Goal: Check status: Check status

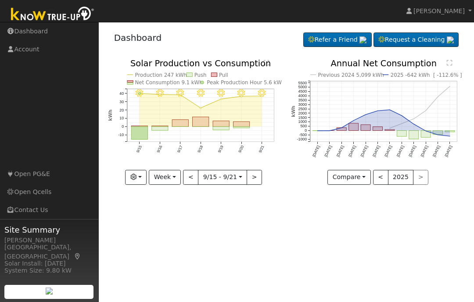
click at [172, 180] on button "Week" at bounding box center [165, 177] width 32 height 15
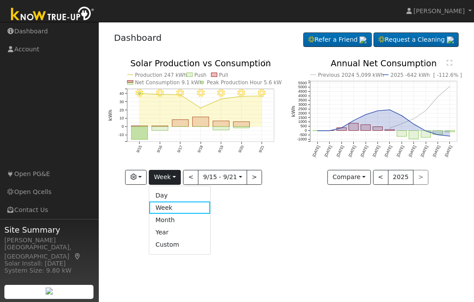
click at [174, 198] on link "Day" at bounding box center [179, 195] width 61 height 12
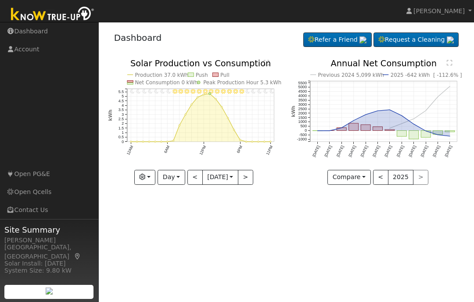
click at [197, 193] on div "11PM - Clear 10PM - Clear 9PM - Clear 8PM - Clear 7PM - Clear 6PM - Clear 5PM -…" at bounding box center [195, 128] width 184 height 139
click at [193, 179] on button "<" at bounding box center [195, 177] width 15 height 15
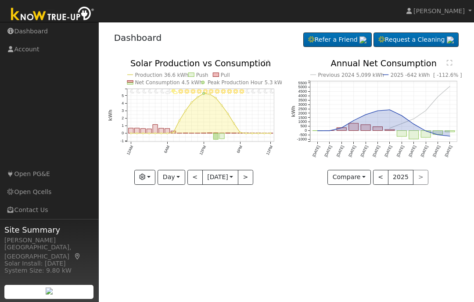
click at [194, 177] on button "<" at bounding box center [195, 177] width 15 height 15
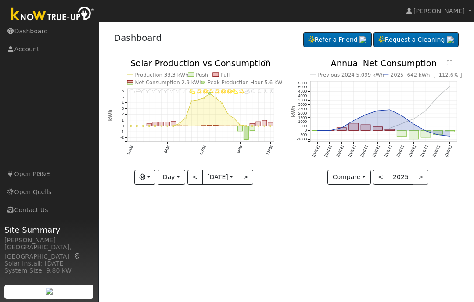
click at [192, 181] on button "<" at bounding box center [195, 177] width 15 height 15
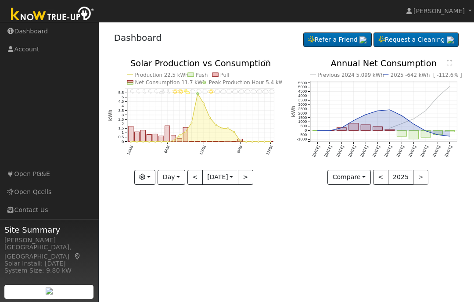
click at [194, 183] on button "<" at bounding box center [195, 177] width 15 height 15
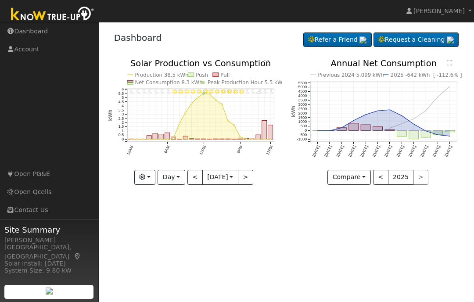
click at [194, 184] on button "<" at bounding box center [195, 177] width 15 height 15
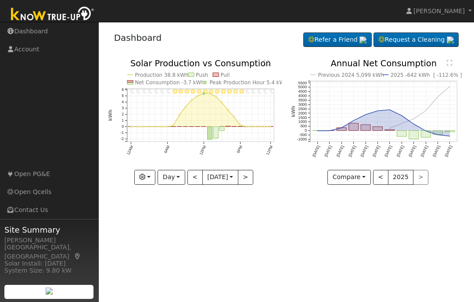
click at [195, 181] on button "<" at bounding box center [195, 177] width 15 height 15
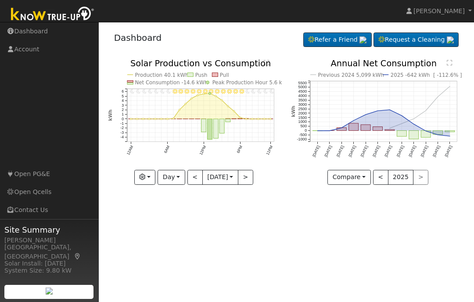
click at [195, 181] on button "<" at bounding box center [195, 177] width 15 height 15
click at [194, 181] on button "<" at bounding box center [195, 177] width 15 height 15
click at [193, 182] on button "<" at bounding box center [195, 177] width 15 height 15
click at [192, 183] on button "<" at bounding box center [195, 177] width 15 height 15
click at [195, 180] on button "<" at bounding box center [195, 177] width 15 height 15
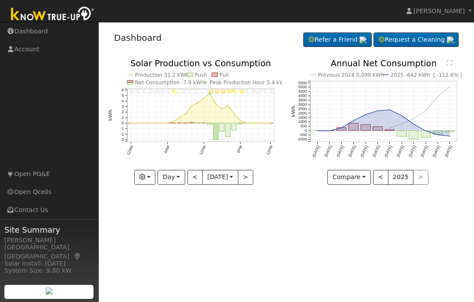
click at [194, 181] on button "<" at bounding box center [195, 177] width 15 height 15
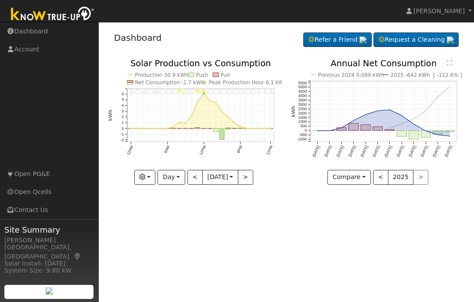
click at [192, 181] on button "<" at bounding box center [195, 177] width 15 height 15
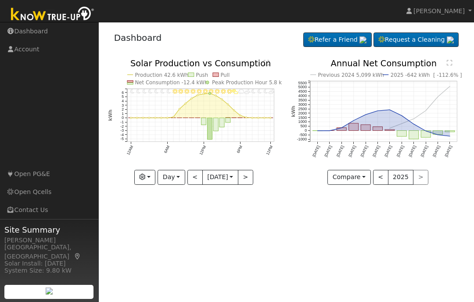
click at [194, 183] on button "<" at bounding box center [195, 177] width 15 height 15
click at [193, 178] on button "<" at bounding box center [195, 177] width 15 height 15
click at [192, 175] on button "<" at bounding box center [195, 177] width 15 height 15
click at [197, 176] on button "<" at bounding box center [195, 177] width 15 height 15
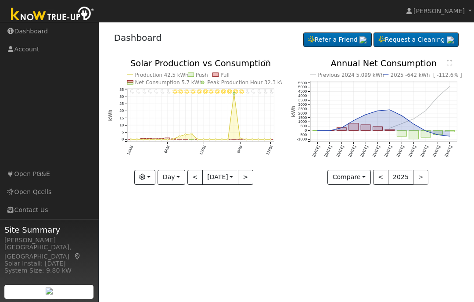
click at [195, 179] on button "<" at bounding box center [195, 177] width 15 height 15
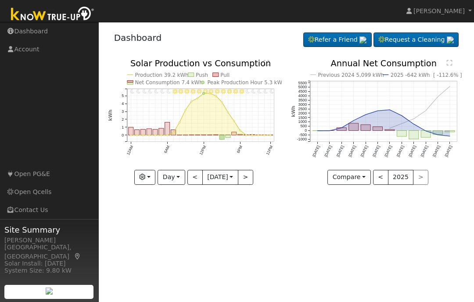
click at [195, 178] on button "<" at bounding box center [195, 177] width 15 height 15
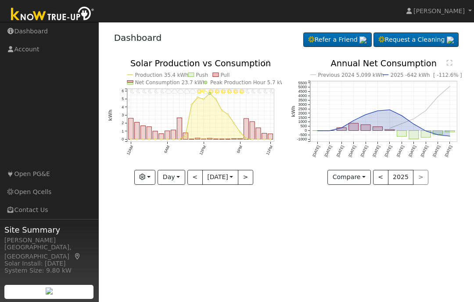
click at [192, 179] on button "<" at bounding box center [195, 177] width 15 height 15
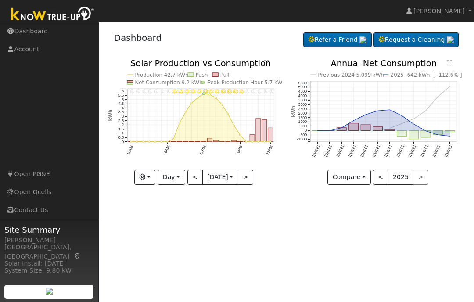
click at [199, 184] on button "<" at bounding box center [195, 177] width 15 height 15
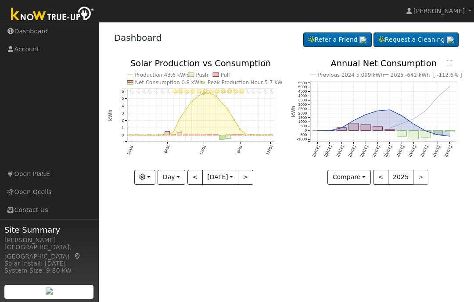
click at [192, 180] on button "<" at bounding box center [195, 177] width 15 height 15
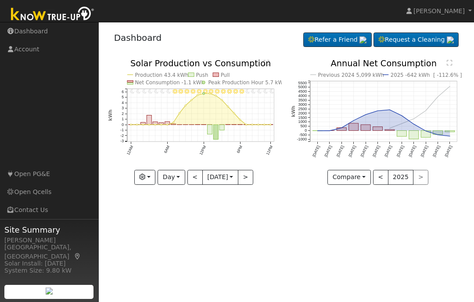
click at [194, 178] on button "<" at bounding box center [195, 177] width 15 height 15
click at [197, 182] on button "<" at bounding box center [195, 177] width 15 height 15
click at [195, 178] on button "<" at bounding box center [195, 177] width 15 height 15
click at [203, 183] on input "[DATE]" at bounding box center [220, 177] width 35 height 14
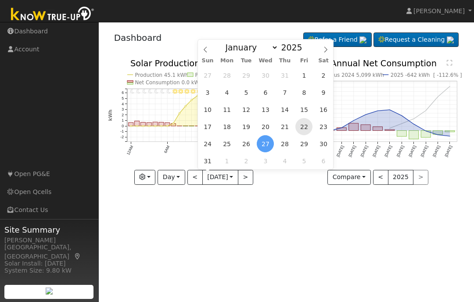
click at [298, 125] on span "22" at bounding box center [304, 126] width 17 height 17
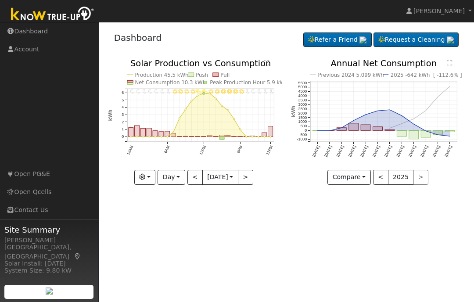
click at [174, 177] on button "Day" at bounding box center [171, 177] width 27 height 15
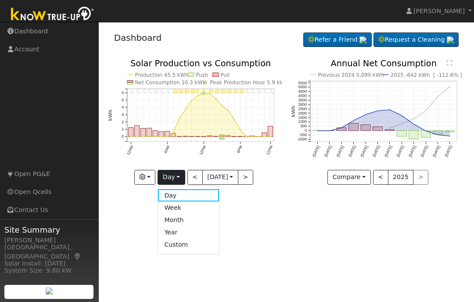
click at [184, 222] on link "Month" at bounding box center [188, 220] width 61 height 12
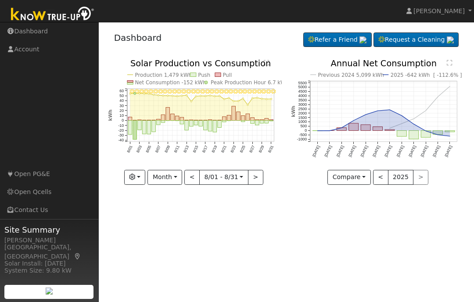
click at [177, 178] on button "Month" at bounding box center [165, 177] width 35 height 15
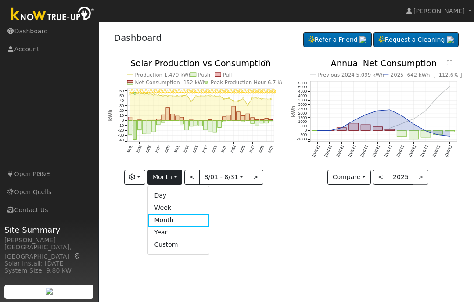
click at [164, 194] on link "Day" at bounding box center [178, 195] width 61 height 12
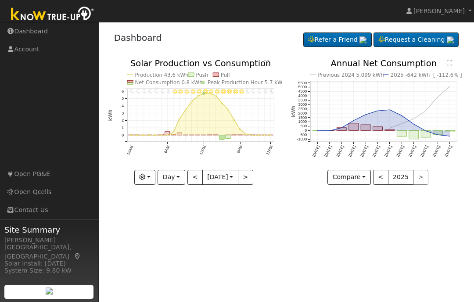
click at [190, 181] on button "<" at bounding box center [195, 177] width 15 height 15
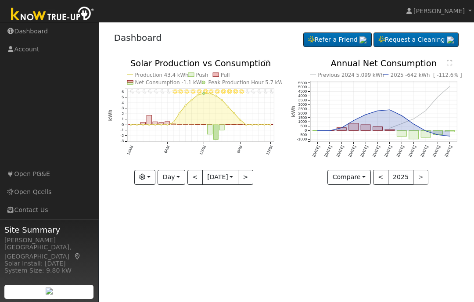
click at [191, 185] on button "<" at bounding box center [195, 177] width 15 height 15
click at [192, 185] on div "11PM - Clear 10PM - Clear 9PM - Clear 8PM - Clear 7PM - Clear 6PM - Clear 5PM -…" at bounding box center [195, 128] width 184 height 139
click at [189, 183] on button "<" at bounding box center [195, 177] width 15 height 15
click at [193, 184] on button "<" at bounding box center [195, 177] width 15 height 15
click at [195, 185] on button "<" at bounding box center [195, 177] width 15 height 15
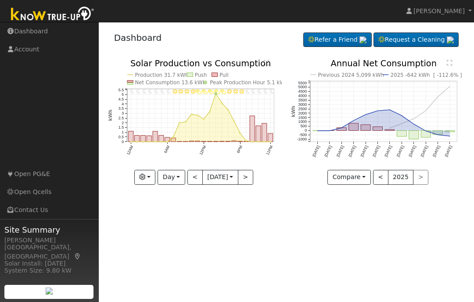
click at [192, 182] on button "<" at bounding box center [195, 177] width 15 height 15
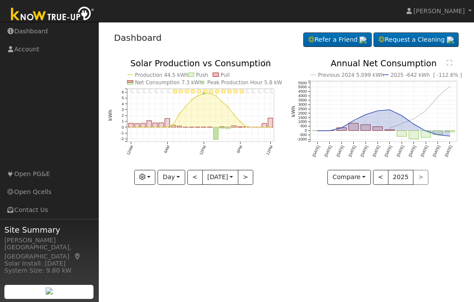
click at [193, 181] on button "<" at bounding box center [195, 177] width 15 height 15
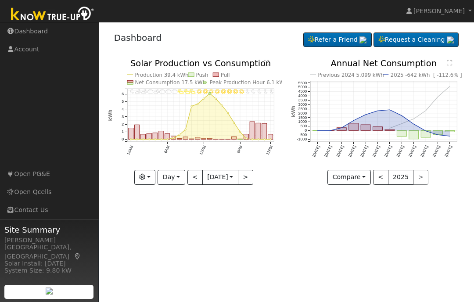
click at [193, 184] on button "<" at bounding box center [195, 177] width 15 height 15
click at [190, 182] on button "<" at bounding box center [195, 177] width 15 height 15
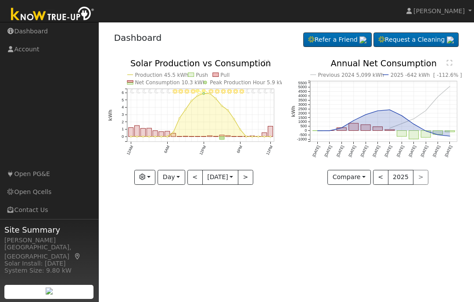
click at [170, 179] on button "Day" at bounding box center [171, 177] width 27 height 15
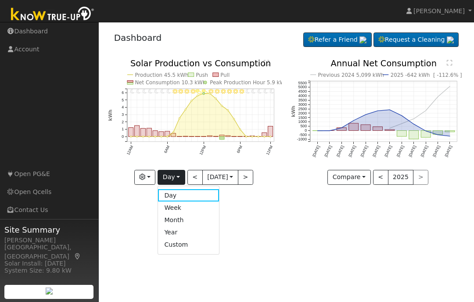
click at [177, 209] on link "Week" at bounding box center [188, 208] width 61 height 12
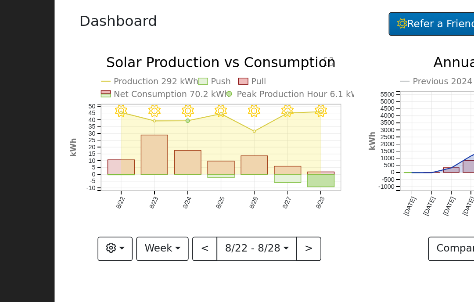
click at [247, 170] on button ">" at bounding box center [254, 177] width 15 height 15
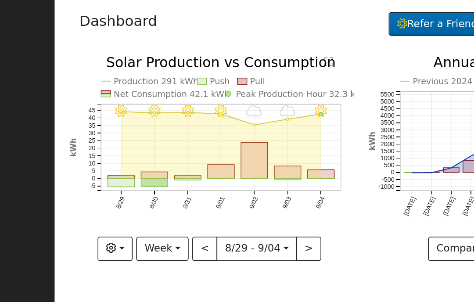
click at [247, 170] on button ">" at bounding box center [254, 177] width 15 height 15
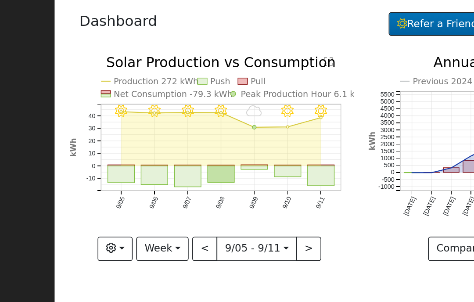
click at [247, 170] on button ">" at bounding box center [254, 177] width 15 height 15
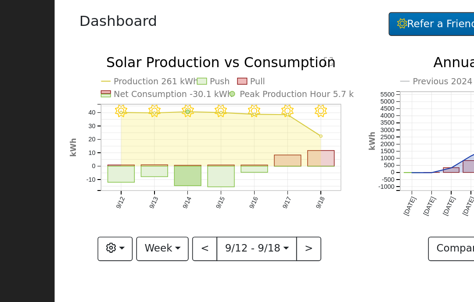
click at [247, 170] on button ">" at bounding box center [254, 177] width 15 height 15
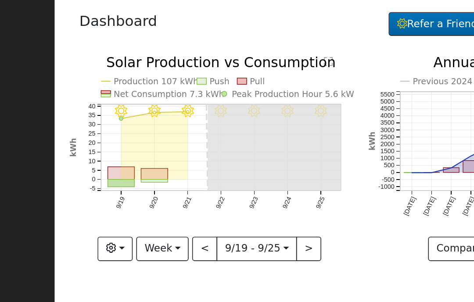
click at [183, 170] on button "<" at bounding box center [190, 177] width 15 height 15
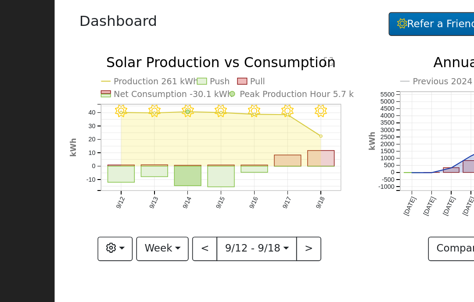
click at [238, 145] on text "9/17" at bounding box center [241, 149] width 7 height 9
click at [149, 170] on button "Week" at bounding box center [165, 177] width 32 height 15
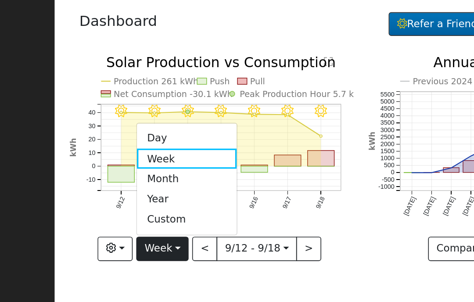
click at [149, 104] on link "Day" at bounding box center [179, 110] width 61 height 12
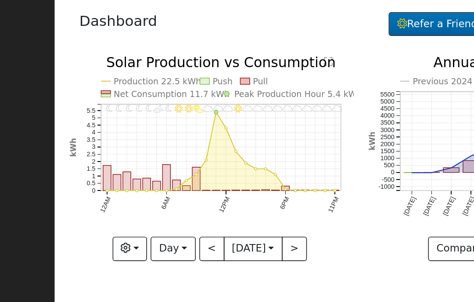
click at [188, 170] on button "<" at bounding box center [195, 177] width 15 height 15
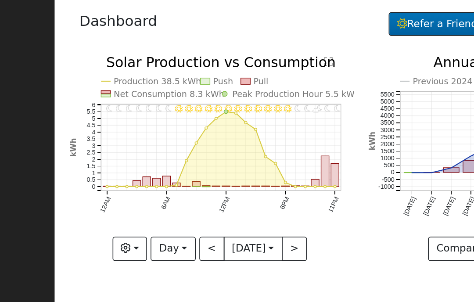
click at [238, 170] on button ">" at bounding box center [245, 177] width 15 height 15
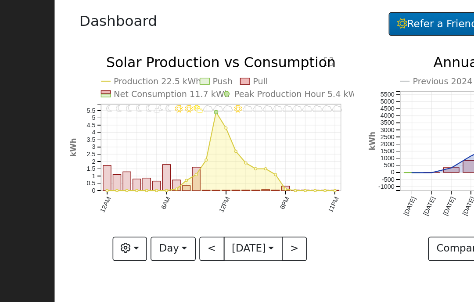
click at [238, 170] on button ">" at bounding box center [245, 177] width 15 height 15
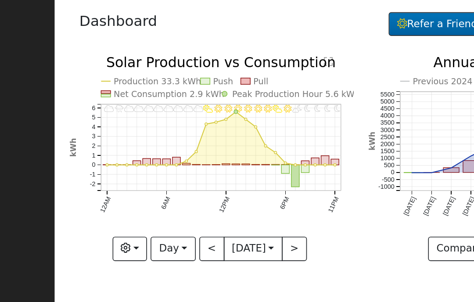
click at [238, 170] on button ">" at bounding box center [245, 177] width 15 height 15
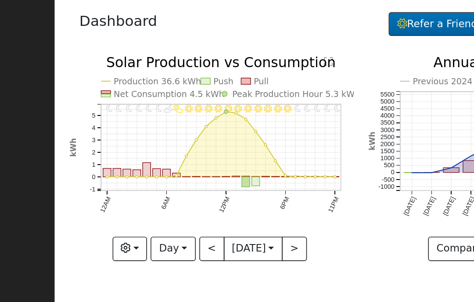
click at [238, 170] on button ">" at bounding box center [245, 177] width 15 height 15
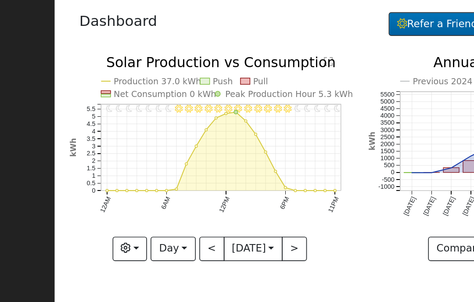
click at [238, 170] on button ">" at bounding box center [245, 177] width 15 height 15
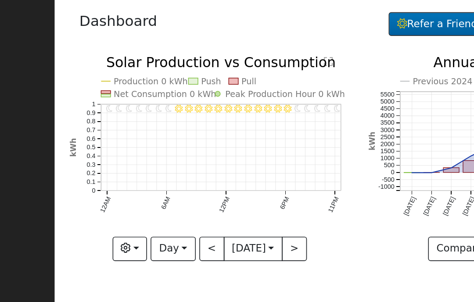
click at [188, 170] on button "<" at bounding box center [195, 177] width 15 height 15
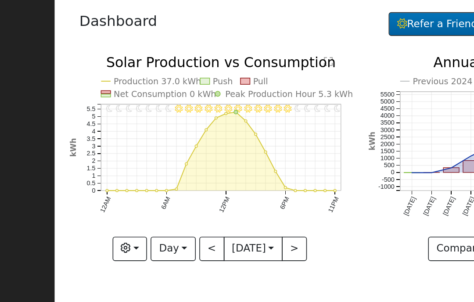
click at [188, 170] on button "<" at bounding box center [195, 177] width 15 height 15
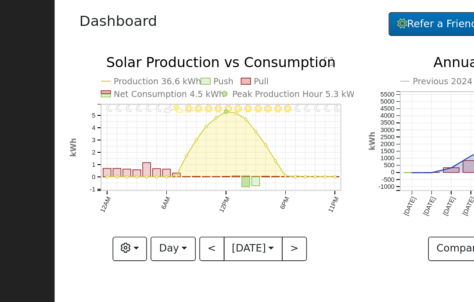
click at [188, 170] on button "<" at bounding box center [195, 177] width 15 height 15
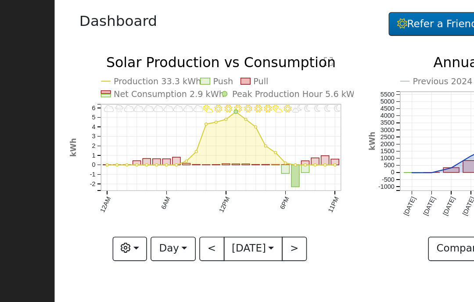
click at [188, 170] on button "<" at bounding box center [195, 177] width 15 height 15
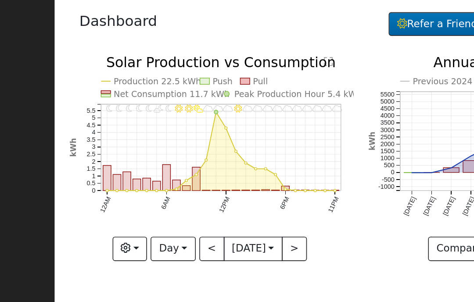
click at [188, 170] on button "<" at bounding box center [195, 177] width 15 height 15
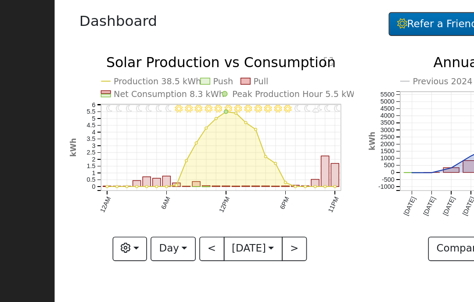
click at [188, 170] on button "<" at bounding box center [195, 177] width 15 height 15
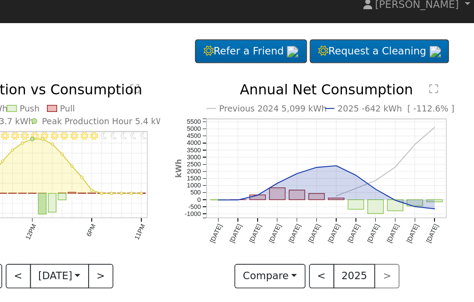
click at [238, 172] on button ">" at bounding box center [245, 177] width 15 height 15
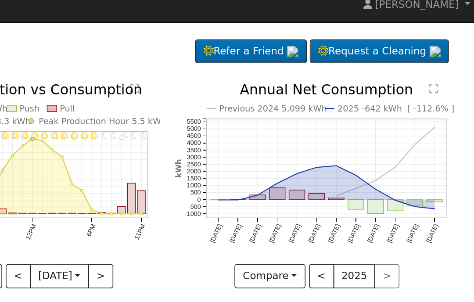
click at [188, 172] on button "<" at bounding box center [195, 177] width 15 height 15
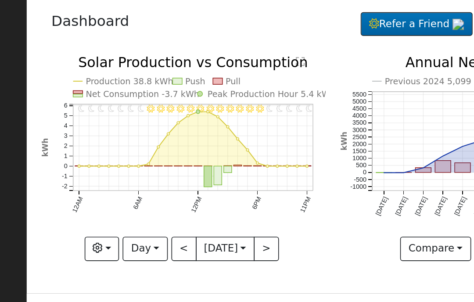
click at [158, 170] on button "Day" at bounding box center [171, 177] width 27 height 15
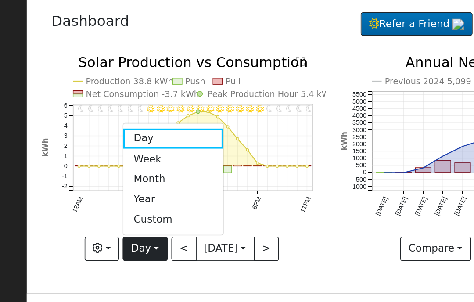
click at [158, 128] on link "Month" at bounding box center [188, 134] width 61 height 12
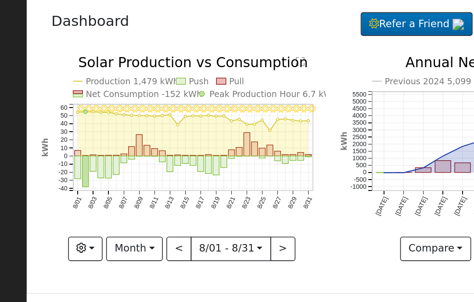
click at [248, 170] on button ">" at bounding box center [255, 177] width 15 height 15
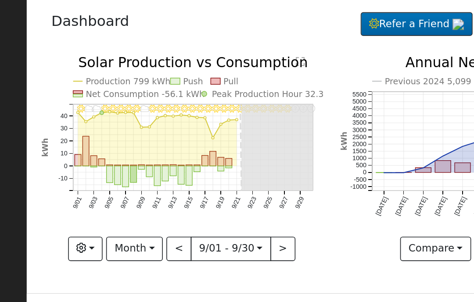
click at [148, 170] on button "Month" at bounding box center [165, 177] width 35 height 15
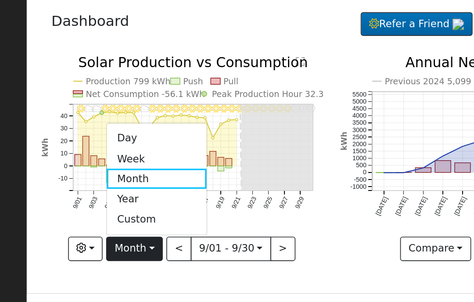
click at [148, 104] on link "Day" at bounding box center [178, 110] width 61 height 12
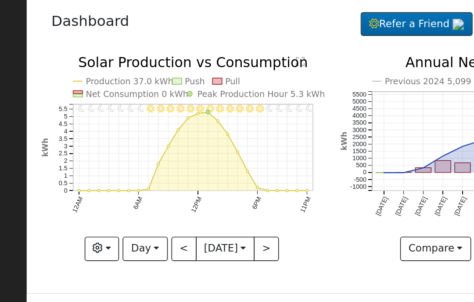
click at [118, 169] on div "11PM - Clear 10PM - Clear 9PM - Clear 8PM - Clear 7PM - Clear 6PM - Clear 5PM -…" at bounding box center [195, 128] width 184 height 139
click at [238, 170] on button ">" at bounding box center [245, 177] width 15 height 15
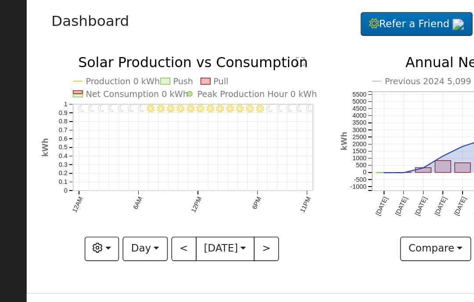
click at [238, 170] on button ">" at bounding box center [245, 177] width 15 height 15
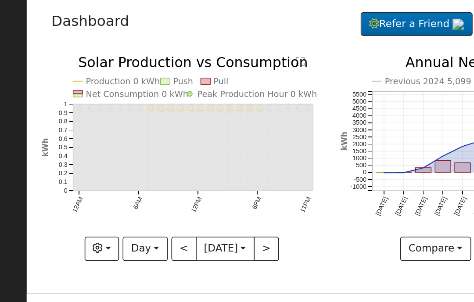
click at [188, 170] on button "<" at bounding box center [195, 177] width 15 height 15
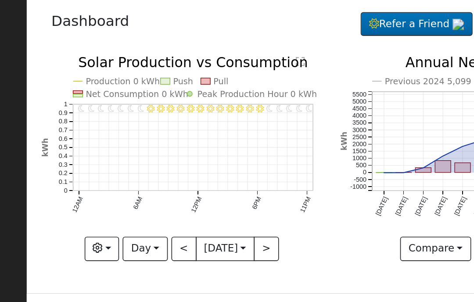
click at [158, 170] on button "Day" at bounding box center [171, 177] width 27 height 15
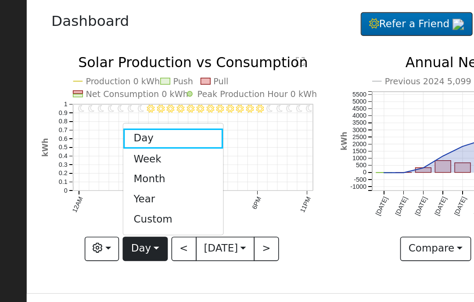
click at [158, 116] on link "Week" at bounding box center [188, 122] width 61 height 12
type input "[DATE]"
